Goal: Task Accomplishment & Management: Manage account settings

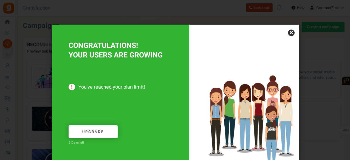
click at [290, 32] on link "×" at bounding box center [291, 33] width 7 height 7
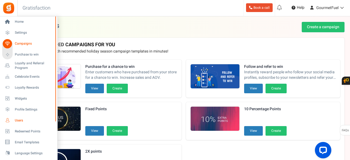
click at [20, 118] on span "Users" at bounding box center [34, 120] width 38 height 5
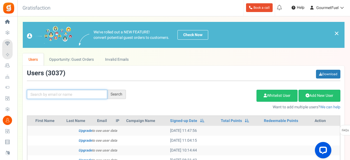
click at [65, 98] on input "text" at bounding box center [67, 94] width 80 height 9
type input "[PERSON_NAME]"
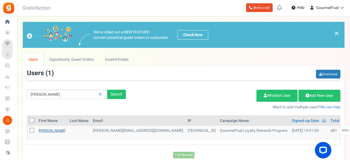
click at [50, 132] on link "[PERSON_NAME]" at bounding box center [52, 130] width 27 height 5
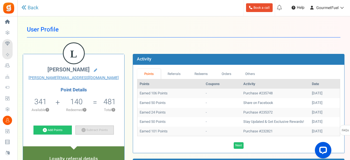
click at [85, 130] on icon at bounding box center [83, 130] width 4 height 4
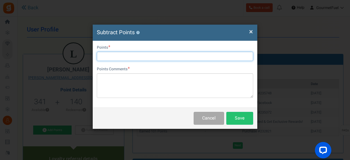
click at [135, 52] on input "text" at bounding box center [175, 56] width 156 height 9
type input "340"
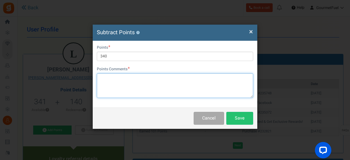
click at [131, 79] on textarea at bounding box center [175, 85] width 156 height 25
paste textarea "GRPAYdxOUqkEa"
type textarea "GRPAYdxOUqkEa"
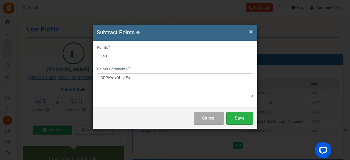
click at [240, 118] on button "Save" at bounding box center [239, 118] width 27 height 13
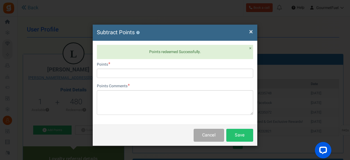
click at [253, 31] on div "× Close Subtract Points ?" at bounding box center [175, 33] width 165 height 16
click at [247, 30] on h4 "Subtract Points ?" at bounding box center [175, 33] width 156 height 8
click at [251, 30] on span "×" at bounding box center [251, 32] width 4 height 10
